Goal: Information Seeking & Learning: Learn about a topic

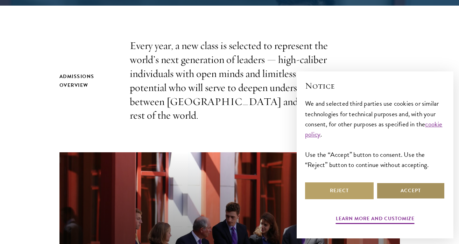
click at [405, 191] on button "Accept" at bounding box center [410, 190] width 69 height 17
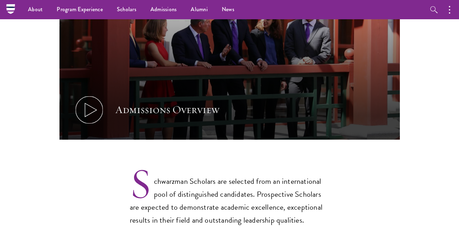
scroll to position [334, 0]
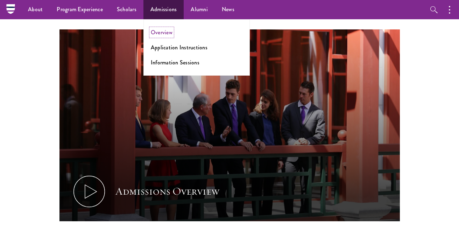
click at [171, 34] on link "Overview" at bounding box center [162, 32] width 22 height 8
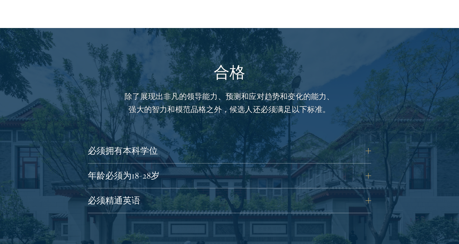
scroll to position [801, 0]
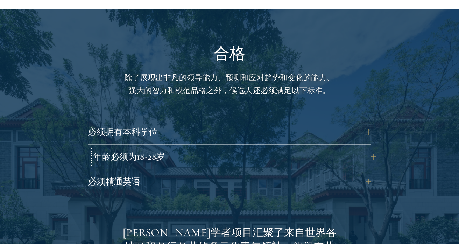
click at [237, 148] on button "年龄必须为18-28岁" at bounding box center [234, 156] width 283 height 17
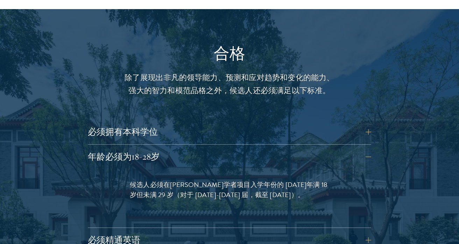
click at [241, 129] on div "必须拥有本科学位 目前正在攻读本科学位的申请者必须按计划在[PERSON_NAME]学者项目入学年度的[DATE]日前顺利完成所有学位要求。该项目不设特定本科…" at bounding box center [229, 133] width 283 height 21
click at [236, 126] on button "必须拥有本科学位" at bounding box center [234, 131] width 283 height 17
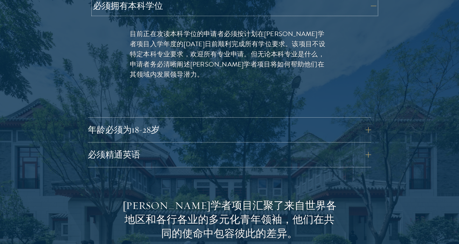
scroll to position [928, 0]
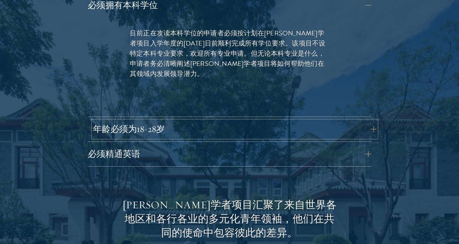
click at [194, 121] on button "年龄必须为18-28岁" at bounding box center [234, 129] width 283 height 17
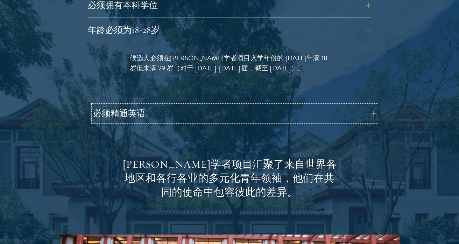
click at [192, 105] on button "必须精通英语" at bounding box center [234, 113] width 283 height 17
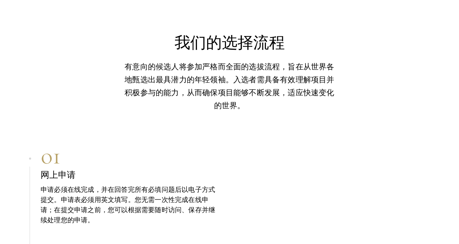
scroll to position [1978, 0]
